Goal: Transaction & Acquisition: Obtain resource

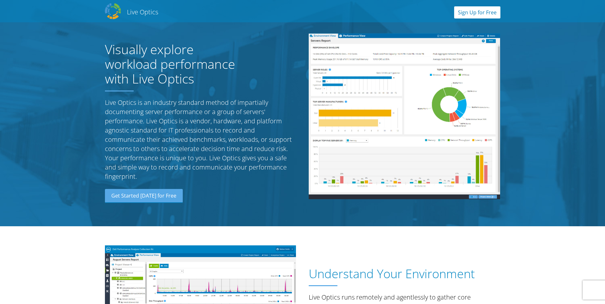
click at [478, 13] on link "Sign Up for Free" at bounding box center [477, 12] width 46 height 12
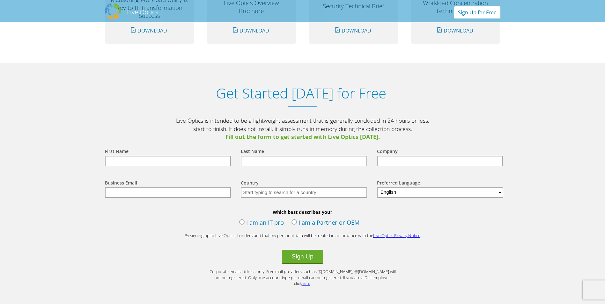
scroll to position [665, 0]
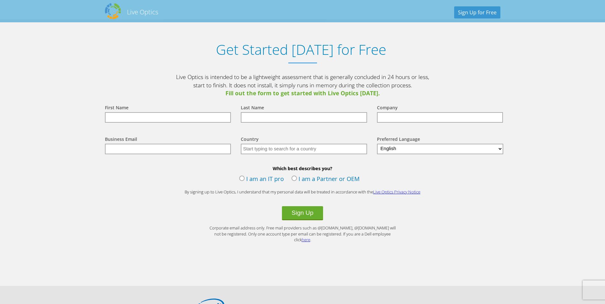
click at [146, 117] on input "text" at bounding box center [168, 117] width 126 height 11
type input "[PERSON_NAME]"
type input "[PERSON_NAME][EMAIL_ADDRESS][PERSON_NAME][DOMAIN_NAME]"
type input "[GEOGRAPHIC_DATA]"
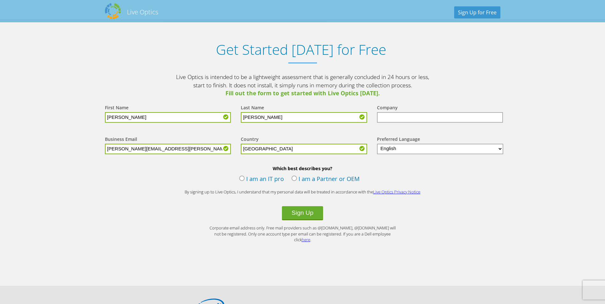
click at [403, 120] on input "text" at bounding box center [440, 117] width 126 height 11
type input "City of [PERSON_NAME]"
click at [242, 178] on label "I am an IT pro" at bounding box center [261, 180] width 45 height 10
click at [0, 0] on input "I am an IT pro" at bounding box center [0, 0] width 0 height 0
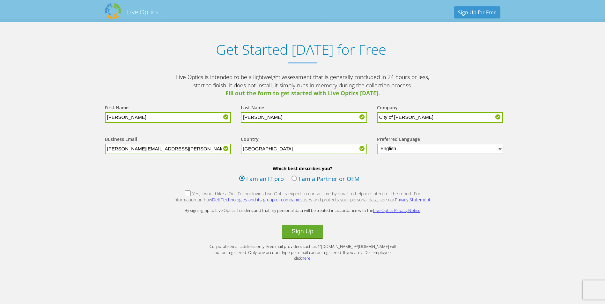
click at [241, 177] on label "I am an IT pro" at bounding box center [261, 180] width 45 height 10
click at [0, 0] on input "I am an IT pro" at bounding box center [0, 0] width 0 height 0
click at [176, 195] on label "Yes, I would like a Dell Technologies Live Optics expert to contact me by email…" at bounding box center [302, 198] width 259 height 14
click at [0, 0] on input "Yes, I would like a Dell Technologies Live Optics expert to contact me by email…" at bounding box center [0, 0] width 0 height 0
click at [304, 232] on button "Sign Up" at bounding box center [302, 232] width 41 height 14
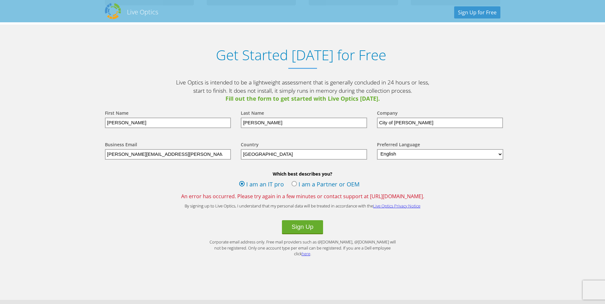
scroll to position [669, 0]
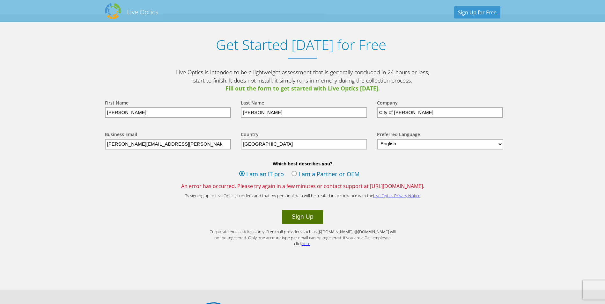
click at [303, 217] on button "Sign Up" at bounding box center [302, 217] width 41 height 14
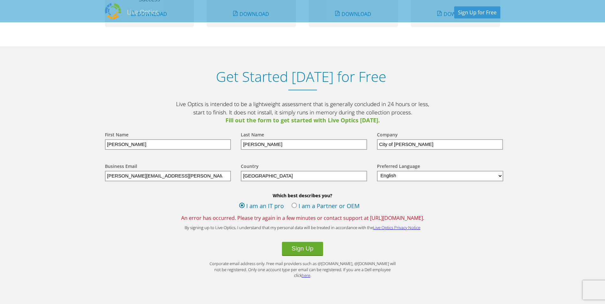
scroll to position [669, 0]
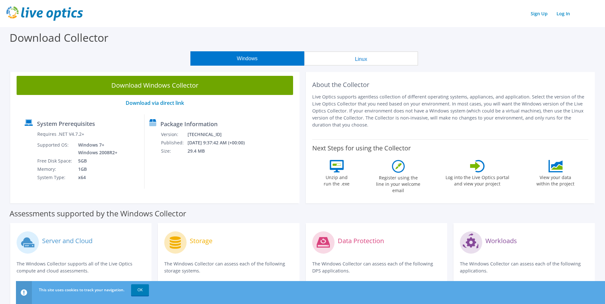
click at [142, 85] on link "Download Windows Collector" at bounding box center [155, 85] width 276 height 19
click at [362, 59] on button "Linux" at bounding box center [361, 58] width 114 height 14
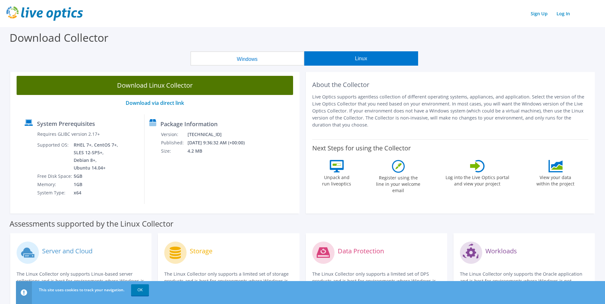
click at [153, 85] on link "Download Linux Collector" at bounding box center [155, 85] width 276 height 19
